Goal: Task Accomplishment & Management: Manage account settings

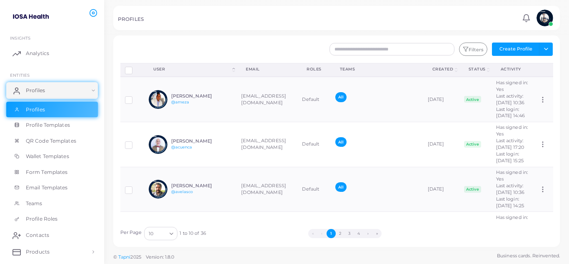
click at [168, 235] on icon "Search for option" at bounding box center [171, 233] width 6 height 6
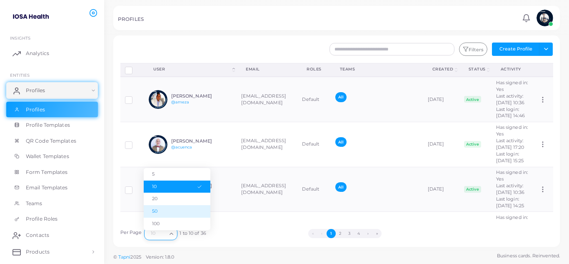
click at [163, 214] on li "50" at bounding box center [177, 211] width 67 height 13
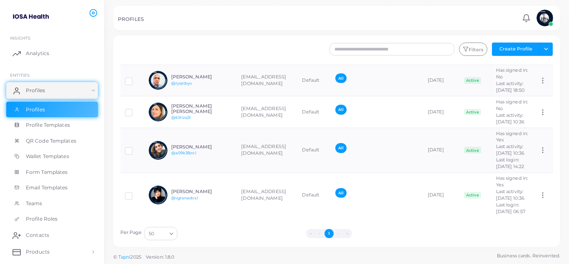
click at [165, 16] on div "PROFILES" at bounding box center [319, 20] width 402 height 8
click at [408, 49] on input "text" at bounding box center [392, 49] width 125 height 13
click at [478, 53] on button "Filters" at bounding box center [473, 49] width 28 height 13
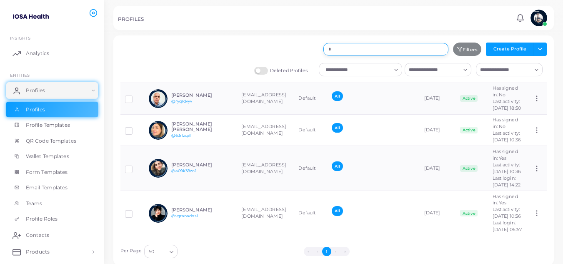
click at [353, 48] on input "*" at bounding box center [385, 49] width 125 height 13
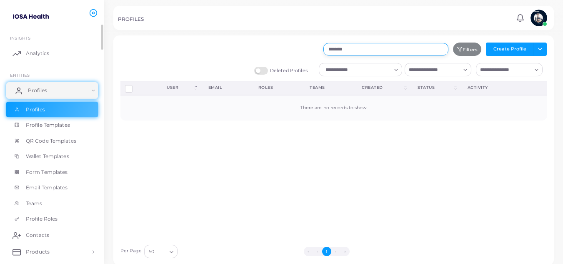
type input "********"
click at [39, 92] on span "Profiles" at bounding box center [37, 91] width 19 height 8
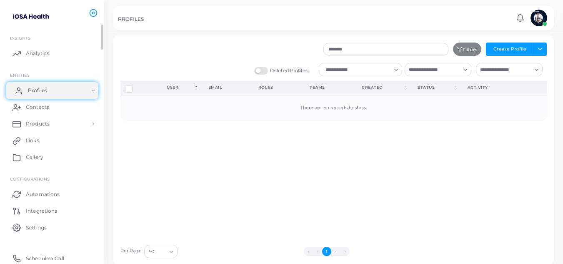
click at [39, 92] on span "Profiles" at bounding box center [37, 91] width 19 height 8
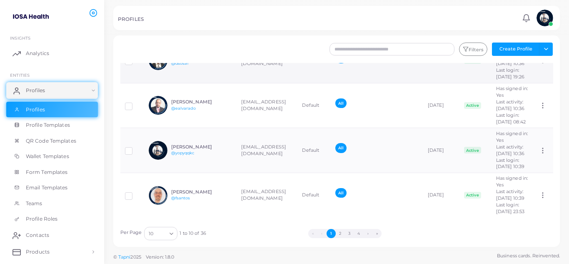
scroll to position [487, 0]
click at [360, 234] on button "4" at bounding box center [358, 233] width 9 height 9
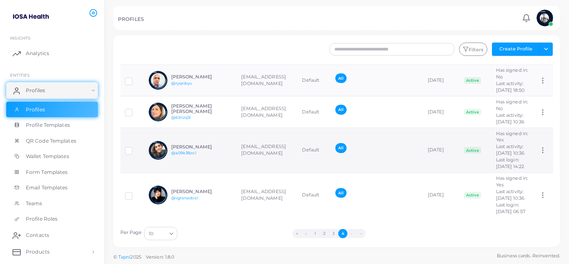
scroll to position [194, 0]
click at [172, 234] on polyline "Search for option" at bounding box center [171, 234] width 3 height 2
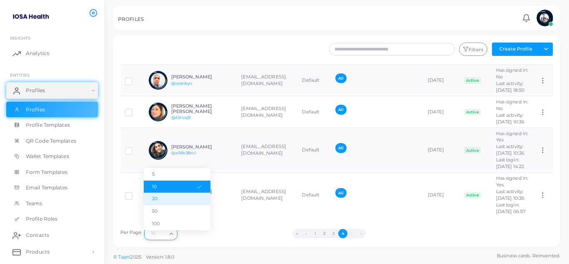
click at [159, 200] on li "20" at bounding box center [177, 199] width 67 height 13
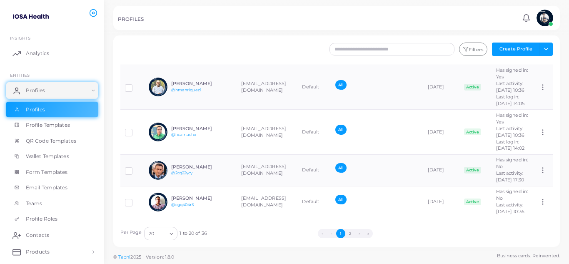
scroll to position [975, 0]
click at [348, 235] on button "2" at bounding box center [349, 233] width 9 height 9
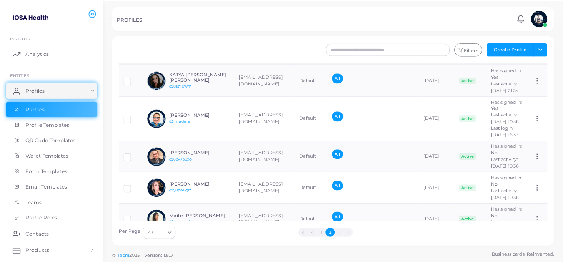
scroll to position [0, 0]
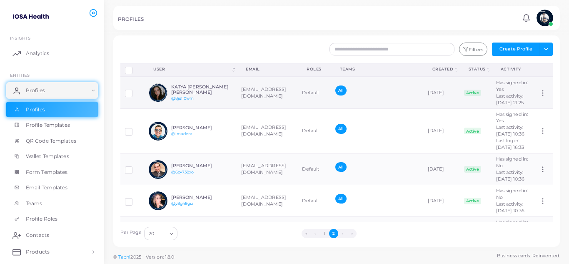
click at [202, 92] on h6 "KATYA [PERSON_NAME] [PERSON_NAME]" at bounding box center [201, 89] width 61 height 11
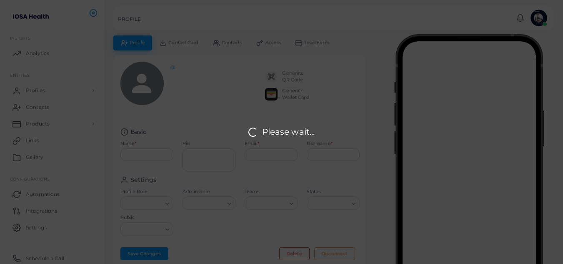
type input "**********"
type textarea "**********"
type input "**********"
type input "********"
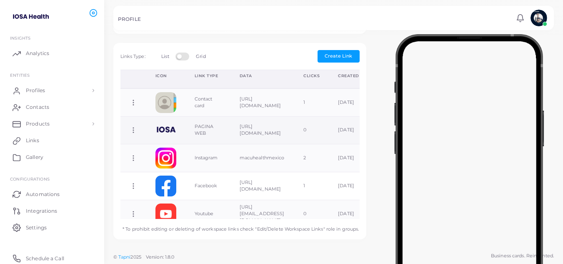
click at [278, 129] on td "https://macuhealth.mx" at bounding box center [262, 130] width 64 height 28
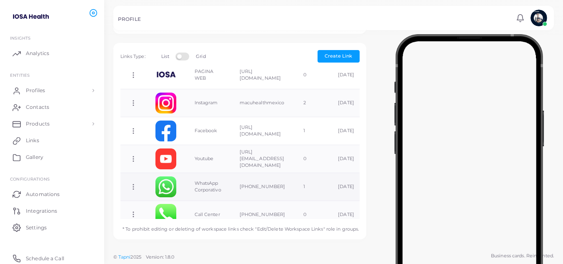
scroll to position [34, 0]
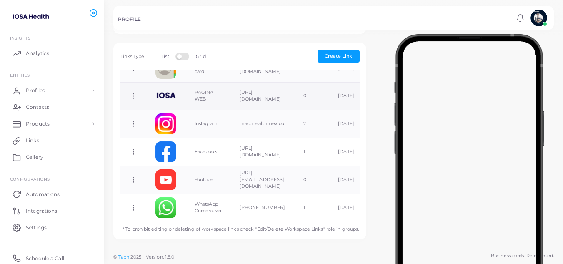
click at [280, 99] on td "https://macuhealth.mx" at bounding box center [262, 96] width 64 height 28
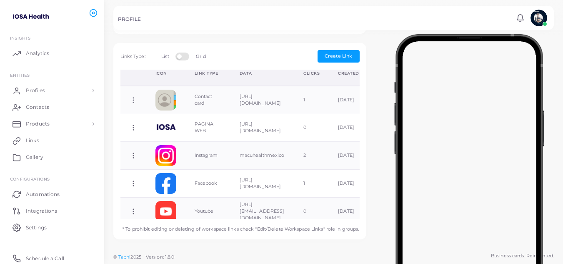
scroll to position [0, 0]
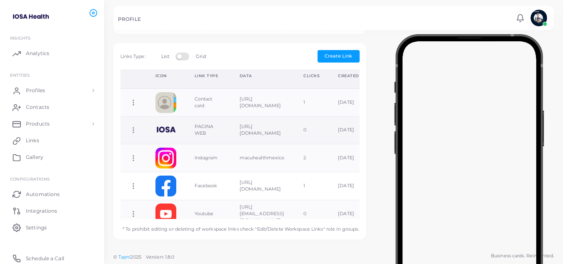
click at [283, 131] on td "https://macuhealth.mx" at bounding box center [262, 130] width 64 height 28
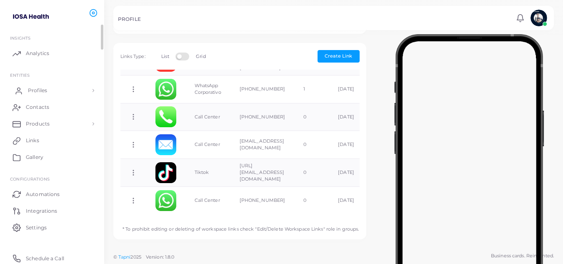
click at [93, 91] on link "Profiles" at bounding box center [52, 90] width 92 height 17
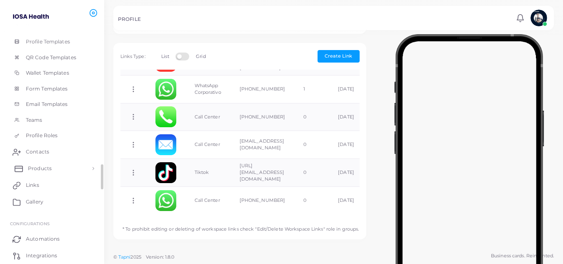
scroll to position [42, 0]
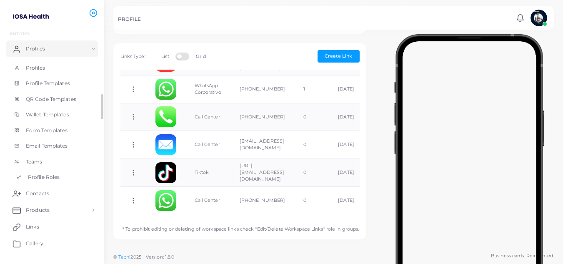
click at [55, 175] on span "Profile Roles" at bounding box center [44, 177] width 32 height 8
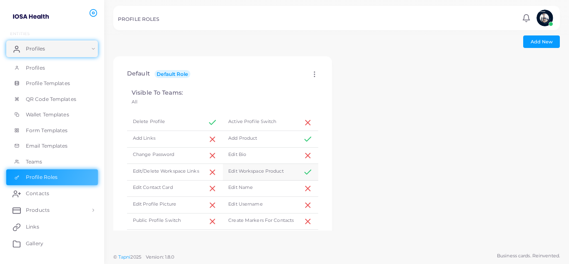
click at [305, 173] on polyline at bounding box center [308, 172] width 6 height 4
click at [306, 172] on icon at bounding box center [307, 172] width 9 height 9
click at [279, 173] on div "Edit Workspace Product" at bounding box center [271, 172] width 96 height 17
click at [313, 75] on icon at bounding box center [315, 74] width 8 height 8
click at [340, 89] on link "Edit" at bounding box center [335, 84] width 45 height 11
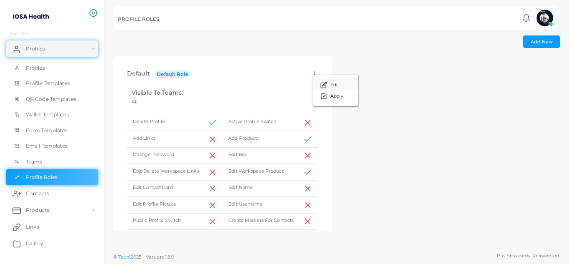
type input "*******"
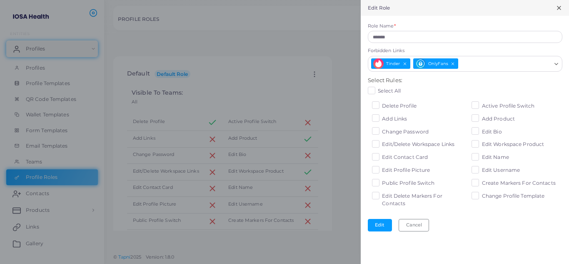
click at [482, 146] on label "Edit Workspace Product" at bounding box center [513, 144] width 62 height 8
click at [482, 120] on label "Add Product" at bounding box center [498, 119] width 33 height 8
click at [482, 197] on label "Change Profile Template" at bounding box center [513, 196] width 63 height 8
click at [382, 198] on label "Edit Delete Markers For Contacts" at bounding box center [422, 199] width 80 height 15
click at [382, 105] on label "Delete Profile" at bounding box center [399, 106] width 35 height 8
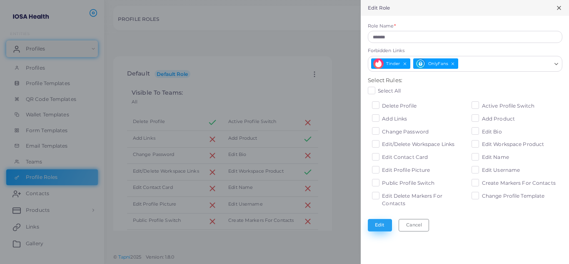
click at [380, 225] on button "Edit" at bounding box center [380, 225] width 24 height 13
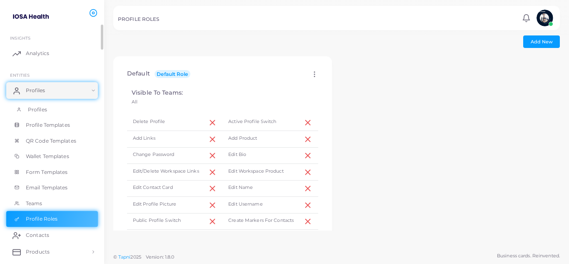
click at [52, 112] on link "Profiles" at bounding box center [52, 110] width 92 height 16
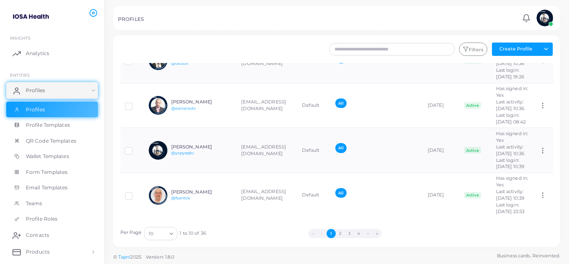
scroll to position [487, 0]
click at [340, 233] on button "2" at bounding box center [340, 233] width 9 height 9
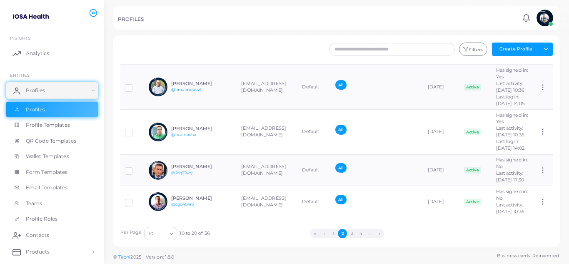
scroll to position [354, 0]
click at [353, 233] on button "3" at bounding box center [351, 233] width 9 height 9
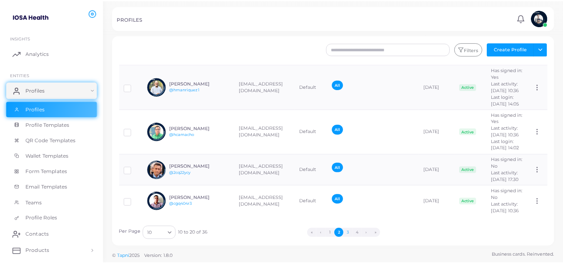
scroll to position [0, 0]
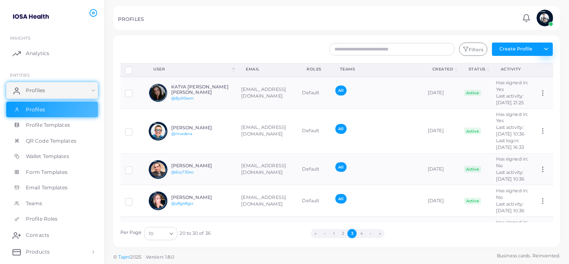
click at [547, 50] on button "Toggle dropdown" at bounding box center [546, 49] width 14 height 13
click at [220, 90] on h6 "KATYA [PERSON_NAME] [PERSON_NAME]" at bounding box center [201, 89] width 61 height 11
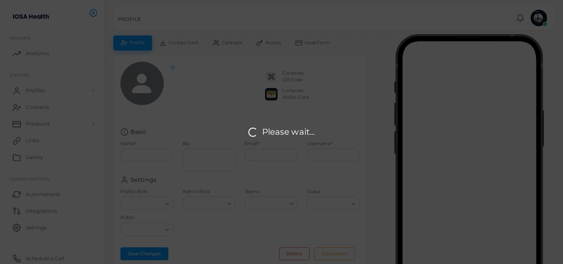
type input "**********"
type textarea "**********"
type input "**********"
type input "********"
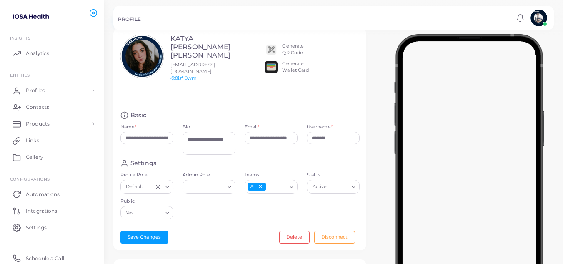
scroll to position [42, 0]
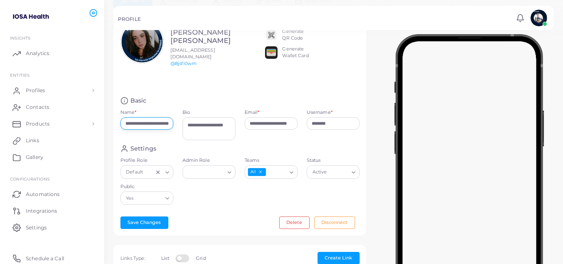
click at [161, 125] on input "**********" at bounding box center [146, 123] width 53 height 13
click at [139, 123] on input "**********" at bounding box center [146, 123] width 53 height 13
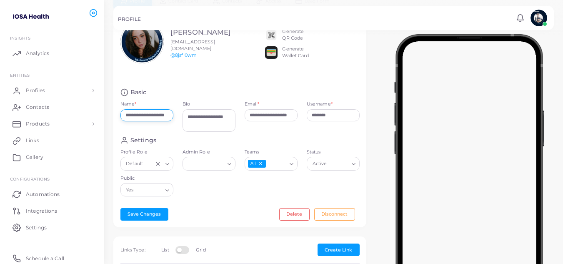
scroll to position [83, 0]
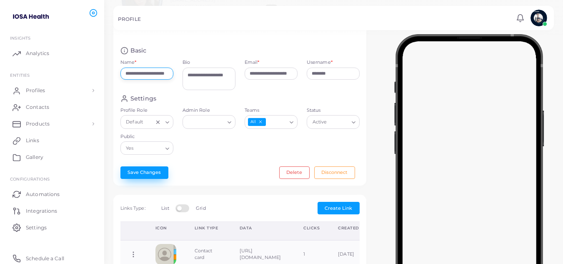
type input "**********"
click at [159, 175] on button "Save Changes" at bounding box center [144, 172] width 48 height 13
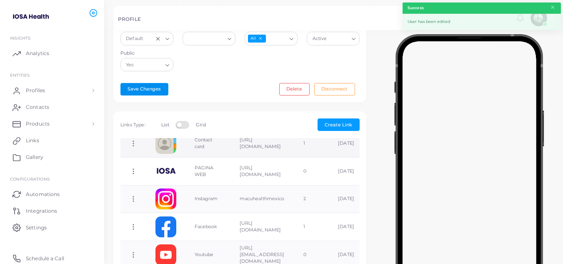
scroll to position [42, 0]
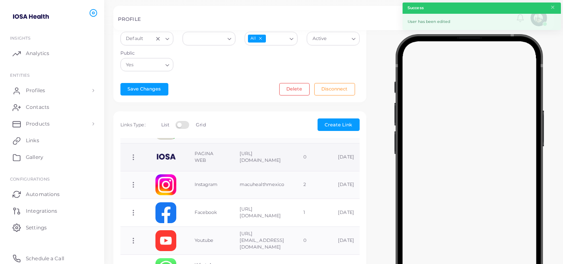
click at [253, 159] on td "https://macuhealth.mx" at bounding box center [262, 157] width 64 height 28
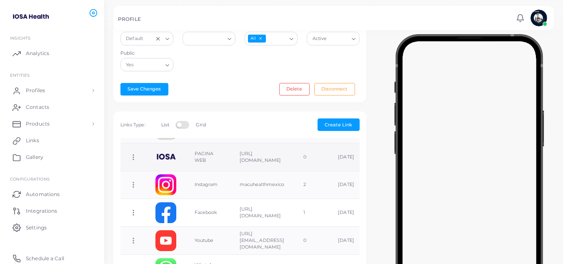
click at [258, 158] on td "https://macuhealth.mx" at bounding box center [262, 157] width 64 height 28
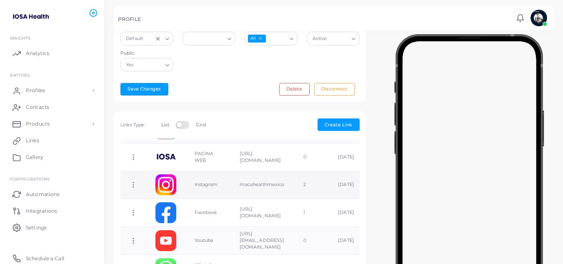
scroll to position [0, 0]
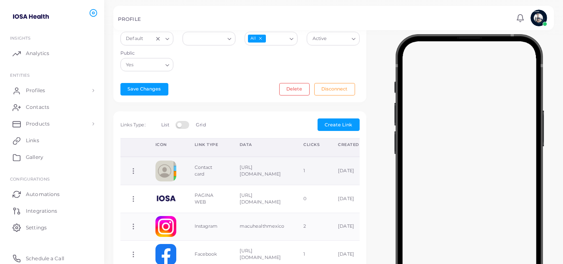
click at [275, 174] on td "https://api.tapni.co/v1/users/00c5545f-3696-47ea-9443-0ab9db864ab3/vcard" at bounding box center [262, 171] width 64 height 28
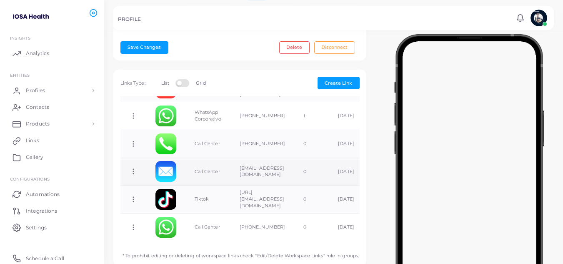
scroll to position [237, 0]
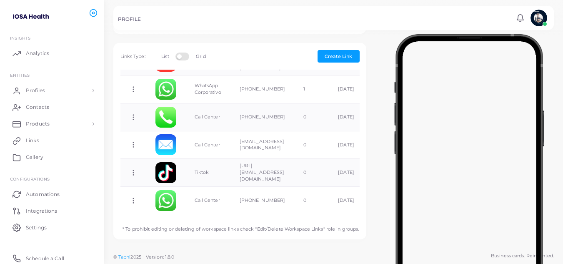
click at [316, 230] on p "* To prohibit editing or deleting of workspace links check "Edit/Delete Workspa…" at bounding box center [237, 226] width 243 height 14
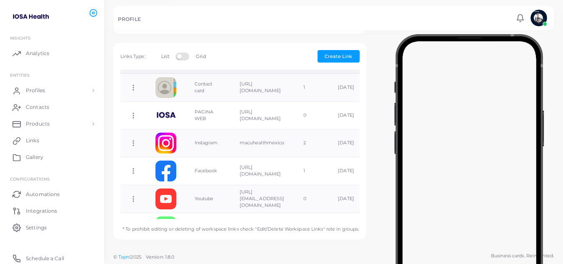
scroll to position [0, 0]
